Goal: Find specific page/section: Find specific page/section

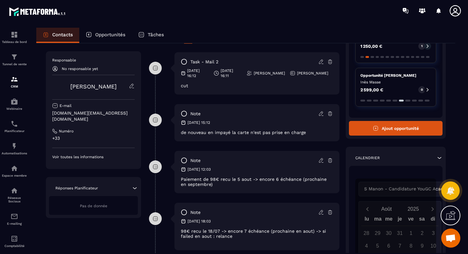
scroll to position [152, 0]
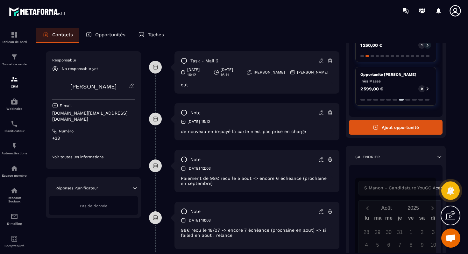
click at [262, 119] on div "[DATE] 15:12" at bounding box center [257, 121] width 152 height 5
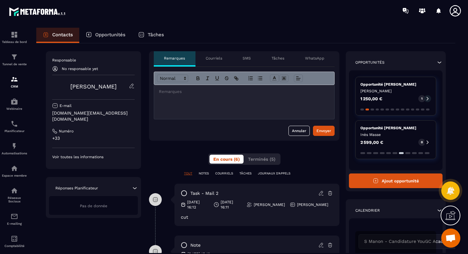
scroll to position [0, 0]
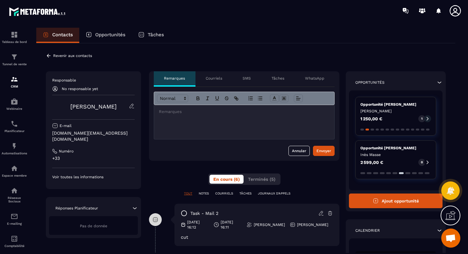
click at [117, 36] on p "Opportunités" at bounding box center [110, 35] width 30 height 6
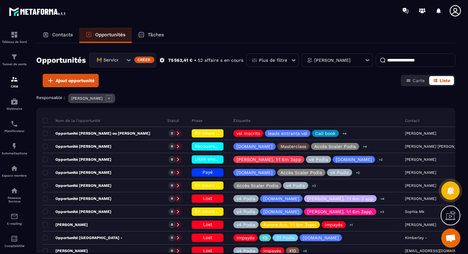
click at [394, 60] on input at bounding box center [416, 59] width 80 height 13
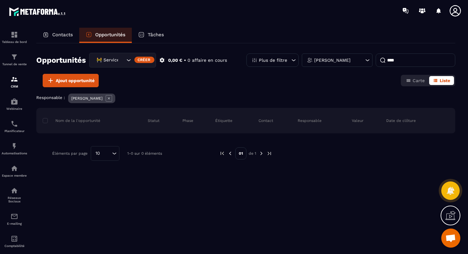
type input "****"
click at [72, 35] on p "Contacts" at bounding box center [62, 35] width 21 height 6
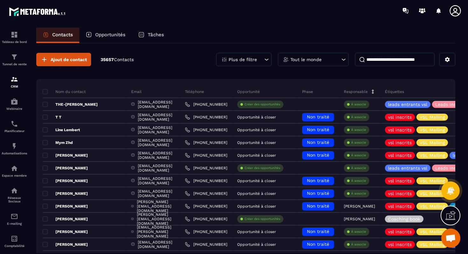
click at [371, 58] on input at bounding box center [395, 59] width 80 height 13
type input "****"
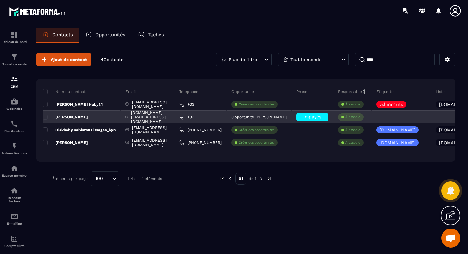
click at [130, 116] on div "[DOMAIN_NAME][EMAIL_ADDRESS][DOMAIN_NAME]" at bounding box center [148, 117] width 54 height 13
click at [89, 116] on div "[PERSON_NAME]" at bounding box center [82, 117] width 78 height 13
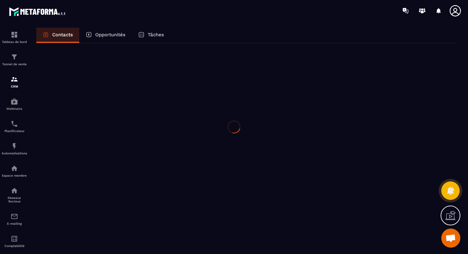
click at [89, 116] on div at bounding box center [234, 127] width 468 height 254
